Goal: Find specific page/section: Locate a particular part of the current website

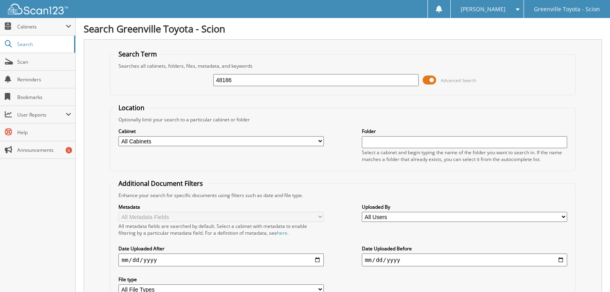
type input "48186"
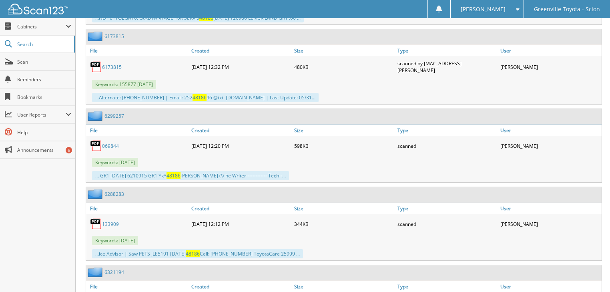
scroll to position [21010, 0]
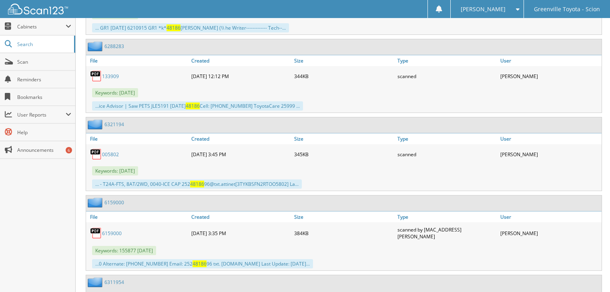
scroll to position [21202, 0]
